Goal: Check status: Check status

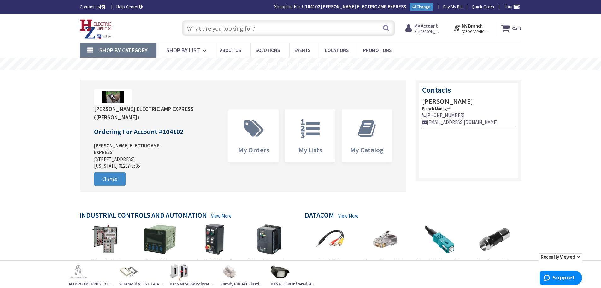
type input "Piper Farm, [STREET_ADDRESS]"
click at [424, 23] on strong "My Account" at bounding box center [426, 26] width 24 height 6
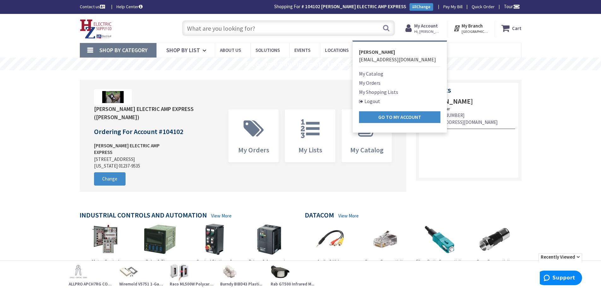
click at [375, 83] on link "My Orders" at bounding box center [369, 83] width 21 height 8
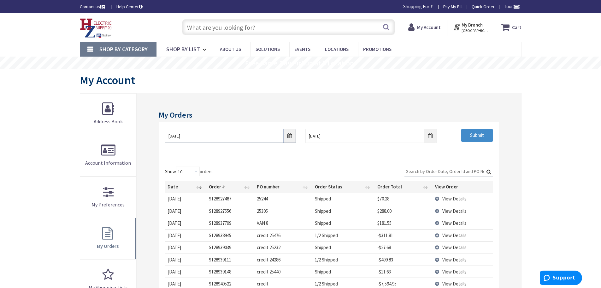
click at [289, 138] on input "9/30/2025" at bounding box center [230, 135] width 131 height 14
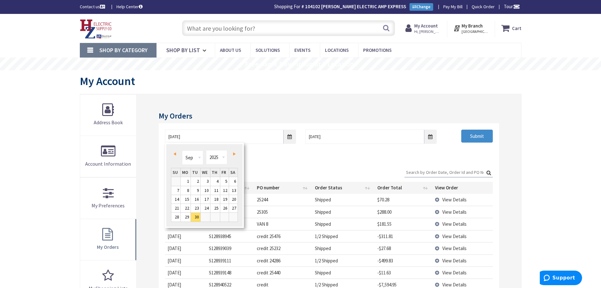
click at [175, 155] on link "Prev" at bounding box center [176, 153] width 9 height 9
click at [176, 155] on link "Prev" at bounding box center [176, 153] width 9 height 9
click at [177, 155] on link "Prev" at bounding box center [176, 153] width 9 height 9
click at [217, 181] on link "1" at bounding box center [214, 181] width 9 height 9
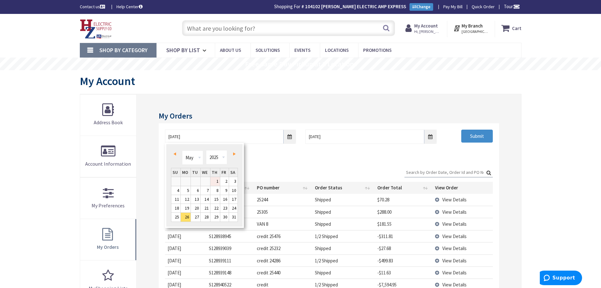
type input "05/01/2025"
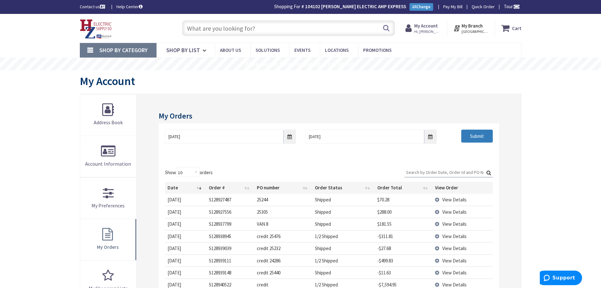
click at [480, 138] on input "Submit" at bounding box center [477, 135] width 32 height 13
drag, startPoint x: 426, startPoint y: 168, endPoint x: 422, endPoint y: 168, distance: 4.4
click at [426, 168] on input "Search:" at bounding box center [449, 171] width 88 height 9
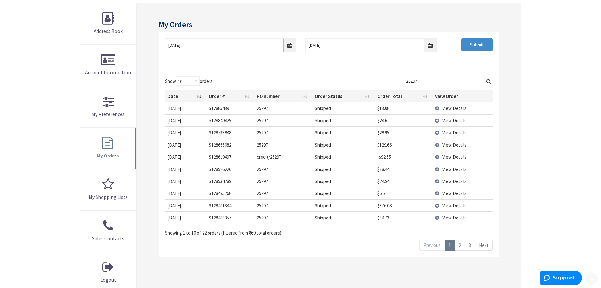
scroll to position [95, 0]
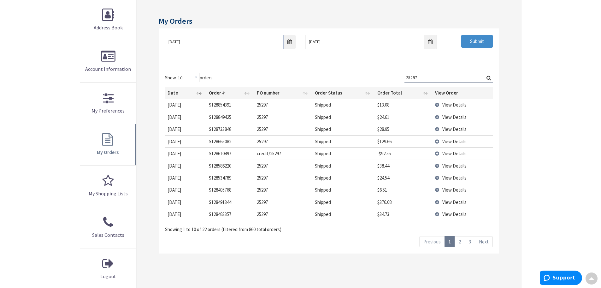
type input "25297"
click at [473, 240] on link "3" at bounding box center [470, 241] width 10 height 11
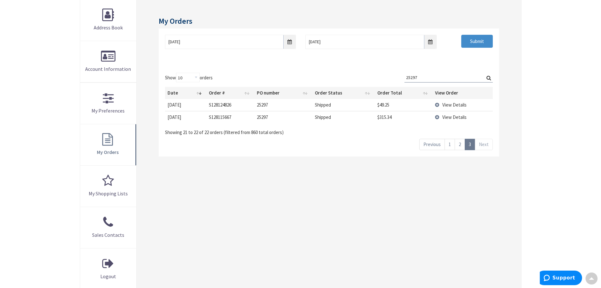
click at [437, 114] on td "View Details" at bounding box center [463, 117] width 60 height 12
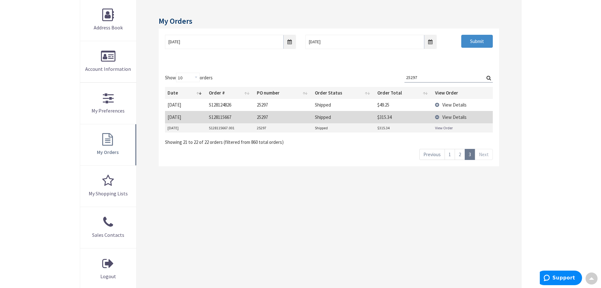
click at [442, 126] on link "View Order" at bounding box center [444, 127] width 18 height 5
click at [459, 156] on link "2" at bounding box center [460, 154] width 10 height 11
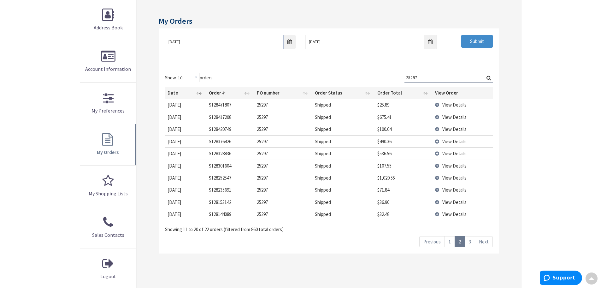
click at [439, 178] on td "View Details" at bounding box center [463, 177] width 60 height 12
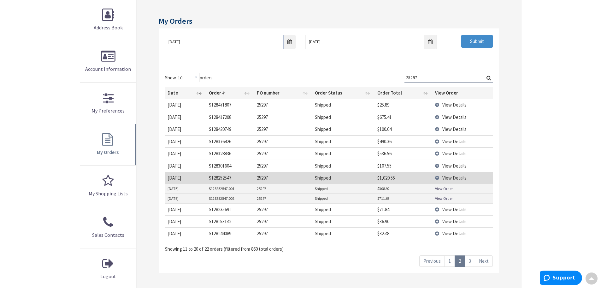
click at [442, 188] on link "View Order" at bounding box center [444, 188] width 18 height 5
click at [448, 198] on link "View Order" at bounding box center [444, 197] width 18 height 5
click at [441, 177] on td "View Details" at bounding box center [463, 177] width 60 height 12
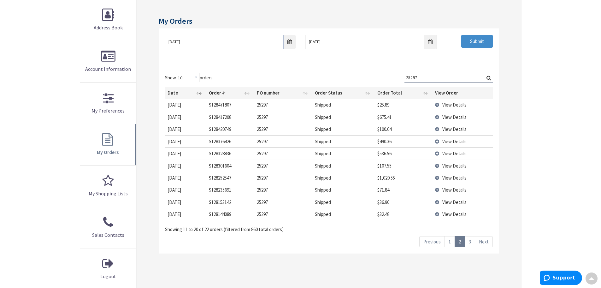
click at [437, 152] on td "View Details" at bounding box center [463, 153] width 60 height 12
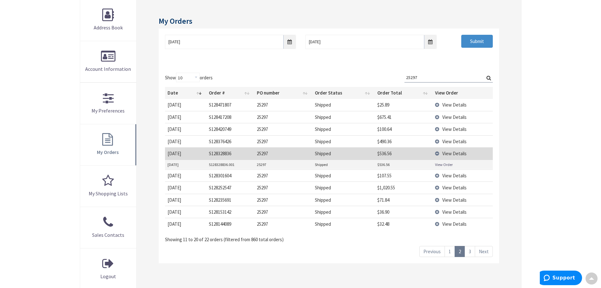
click at [446, 164] on link "View Order" at bounding box center [444, 164] width 18 height 5
click at [437, 141] on td "View Details" at bounding box center [463, 141] width 60 height 12
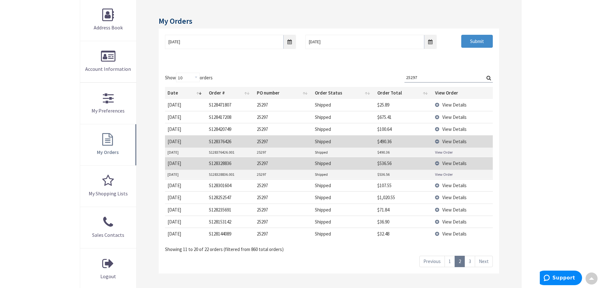
click at [445, 152] on link "View Order" at bounding box center [444, 151] width 18 height 5
click at [289, 44] on input "05/01/2025" at bounding box center [230, 42] width 131 height 14
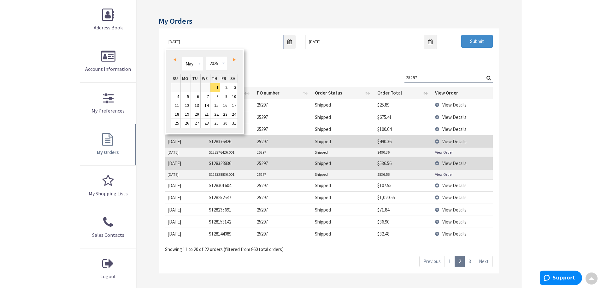
click at [174, 61] on span "Prev" at bounding box center [175, 59] width 3 height 3
click at [233, 86] on link "1" at bounding box center [233, 87] width 9 height 9
type input "03/01/2025"
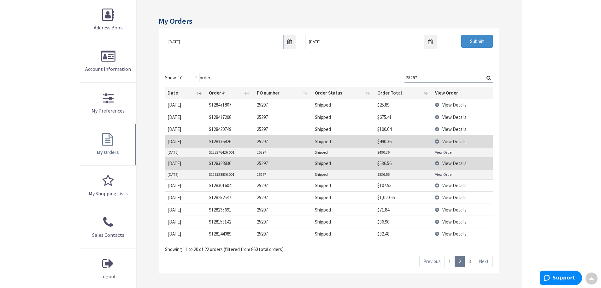
drag, startPoint x: 433, startPoint y: 77, endPoint x: 0, endPoint y: 2, distance: 439.5
click at [262, 77] on div "Show 10 25 50 100 orders Search: 25297 Date Order # PO number Order Status Orde…" at bounding box center [329, 163] width 328 height 180
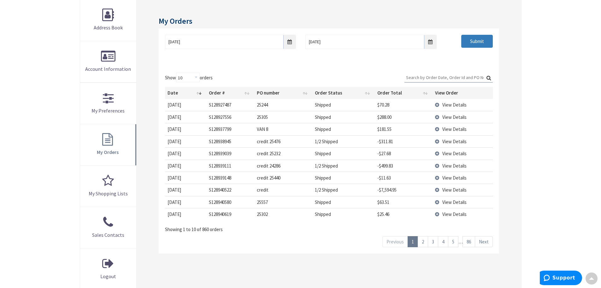
click at [479, 41] on input "Submit" at bounding box center [477, 41] width 32 height 13
click at [430, 78] on input "Search:" at bounding box center [449, 77] width 88 height 9
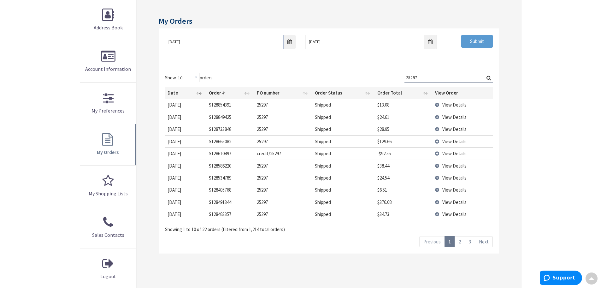
type input "25297"
drag, startPoint x: 473, startPoint y: 44, endPoint x: 595, endPoint y: 84, distance: 127.8
click at [473, 44] on input "Submit" at bounding box center [477, 41] width 32 height 13
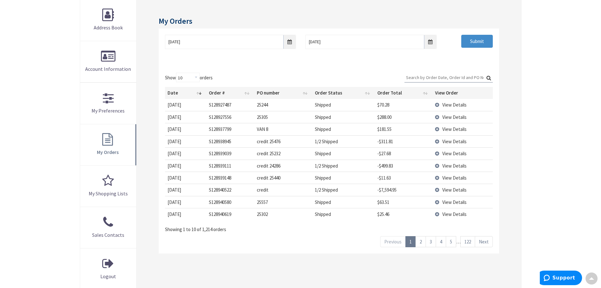
click at [421, 76] on input "Search:" at bounding box center [449, 77] width 88 height 9
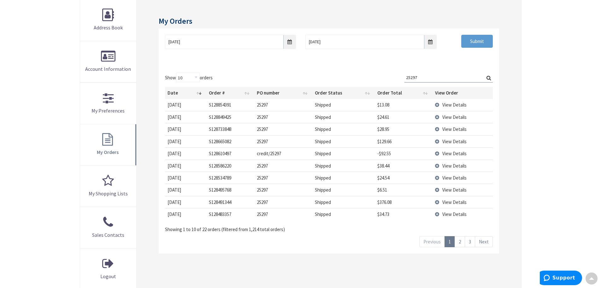
type input "25297"
click at [478, 43] on input "Submit" at bounding box center [477, 41] width 32 height 13
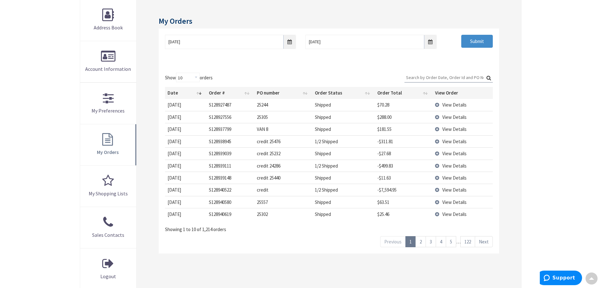
click at [411, 73] on input "Search:" at bounding box center [449, 77] width 88 height 9
click at [470, 242] on link "3" at bounding box center [470, 241] width 10 height 11
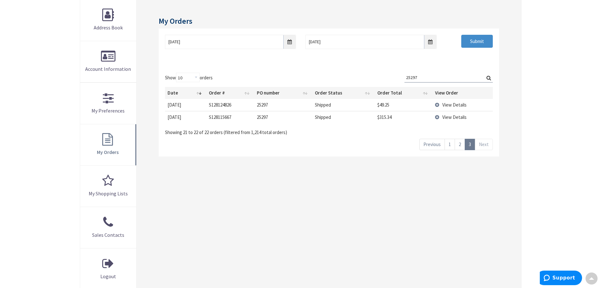
click at [438, 119] on td "View Details" at bounding box center [463, 117] width 60 height 12
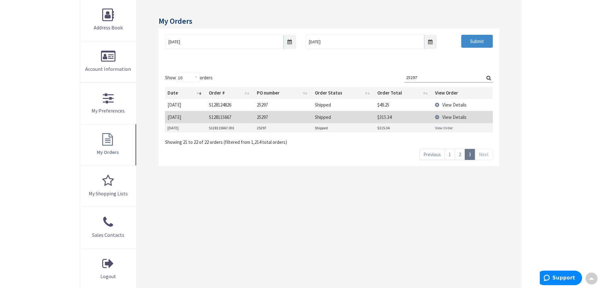
click at [442, 126] on link "View Order" at bounding box center [444, 127] width 18 height 5
click at [410, 77] on input "25297" at bounding box center [449, 77] width 88 height 9
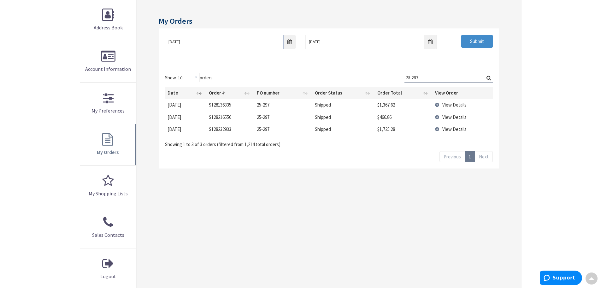
type input "25-297"
click at [436, 117] on td "View Details" at bounding box center [463, 117] width 60 height 12
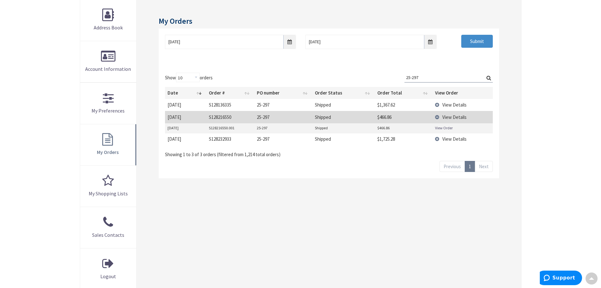
click at [436, 127] on link "View Order" at bounding box center [444, 127] width 18 height 5
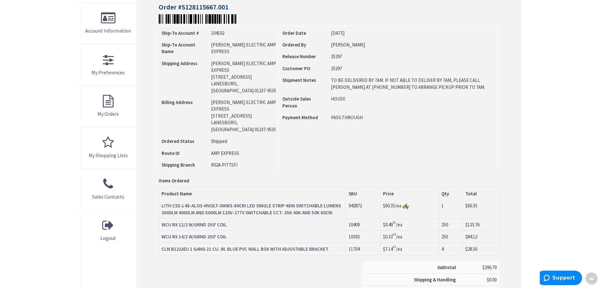
scroll to position [1, 0]
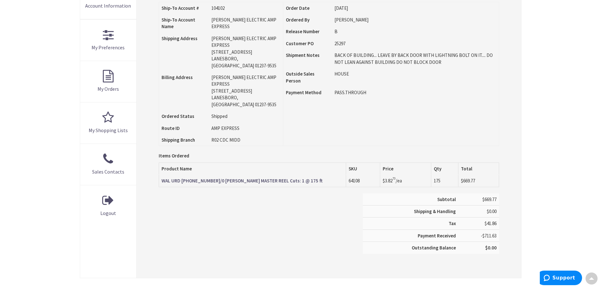
scroll to position [159, 0]
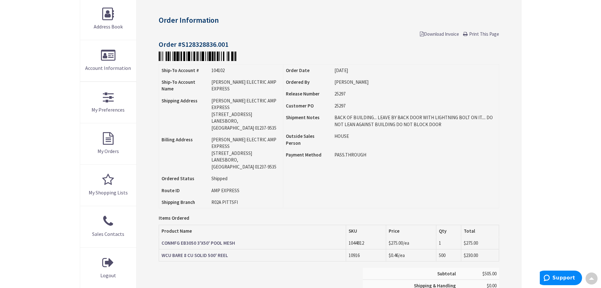
scroll to position [96, 0]
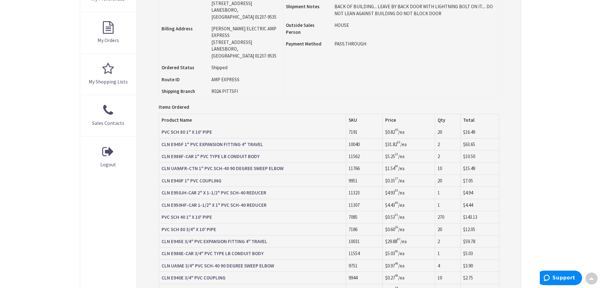
scroll to position [285, 0]
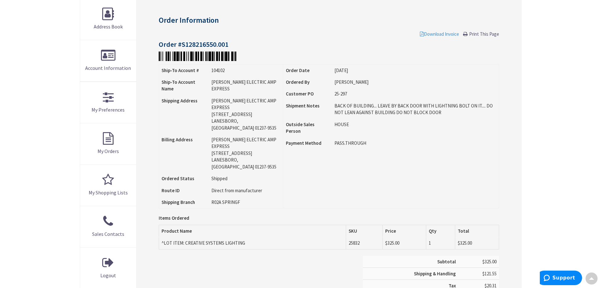
scroll to position [96, 0]
click at [436, 33] on span "Download Invoice" at bounding box center [439, 34] width 39 height 6
